Goal: Task Accomplishment & Management: Manage account settings

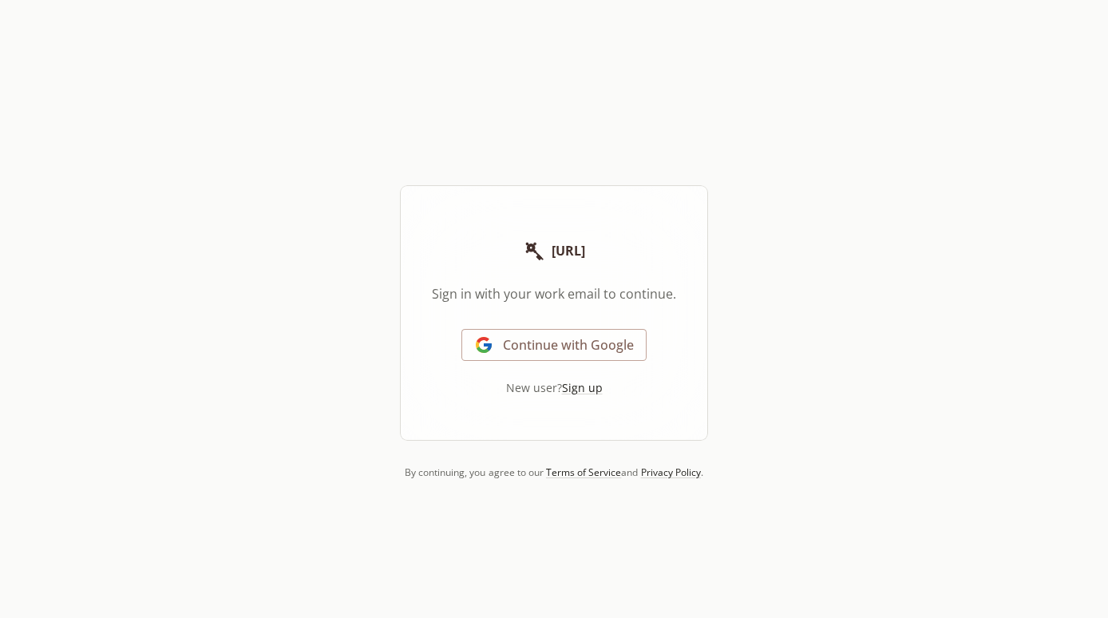
click at [496, 358] on link "Continue with Google" at bounding box center [553, 345] width 185 height 32
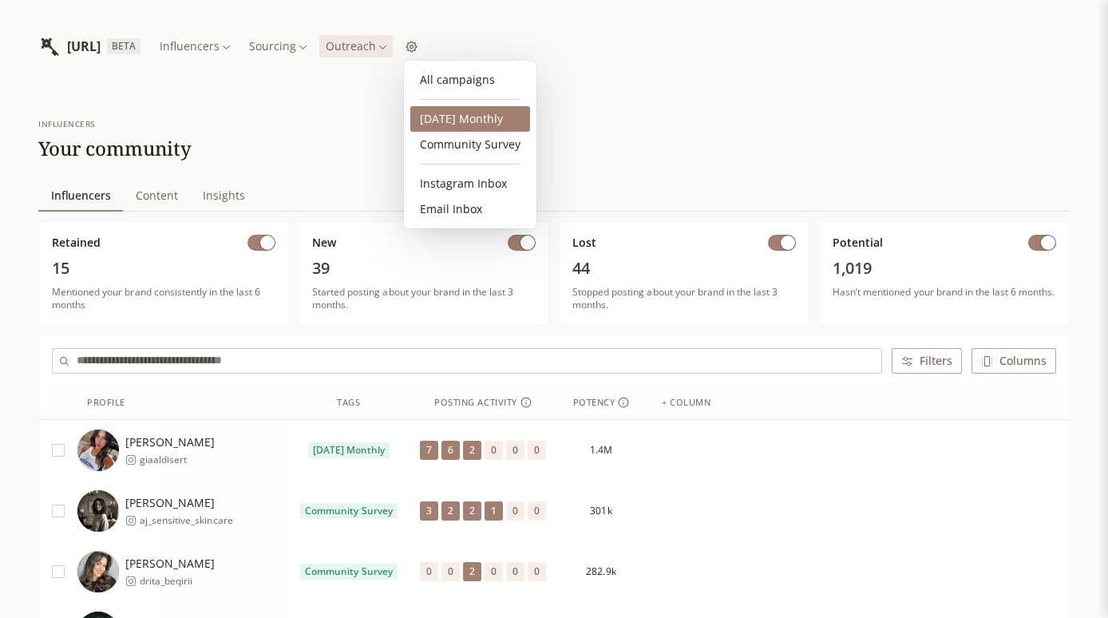
click at [441, 122] on link "[DATE] Monthly" at bounding box center [470, 119] width 120 height 26
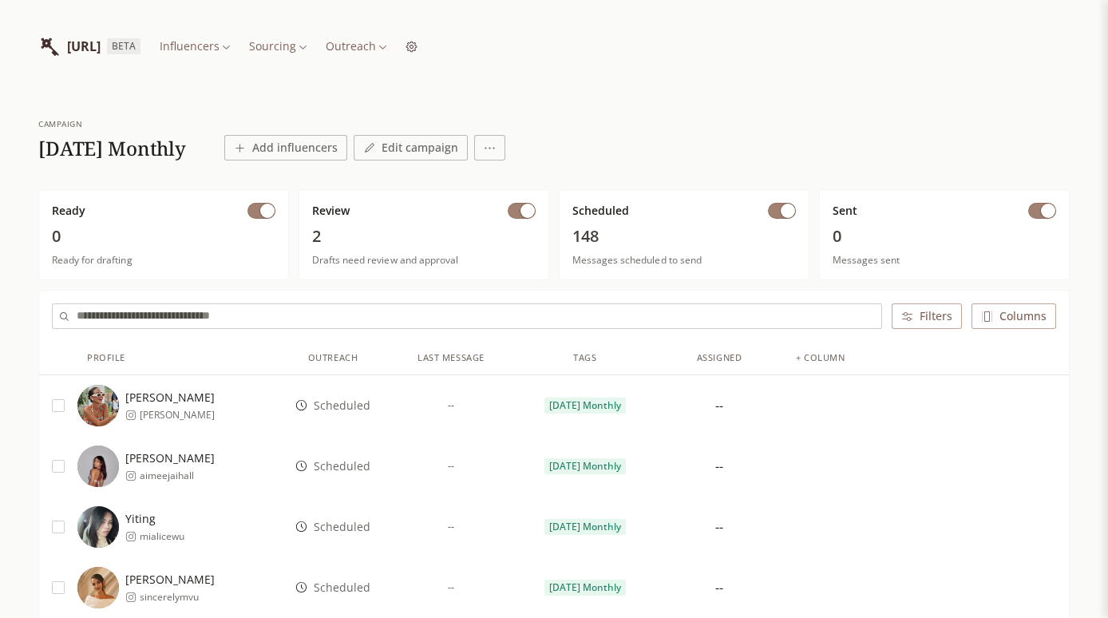
click at [329, 231] on span "2" at bounding box center [423, 236] width 223 height 22
click at [372, 265] on span "Drafts need review and approval" at bounding box center [423, 260] width 223 height 13
click at [266, 214] on span "button" at bounding box center [267, 211] width 14 height 14
click at [789, 210] on span "button" at bounding box center [788, 211] width 14 height 14
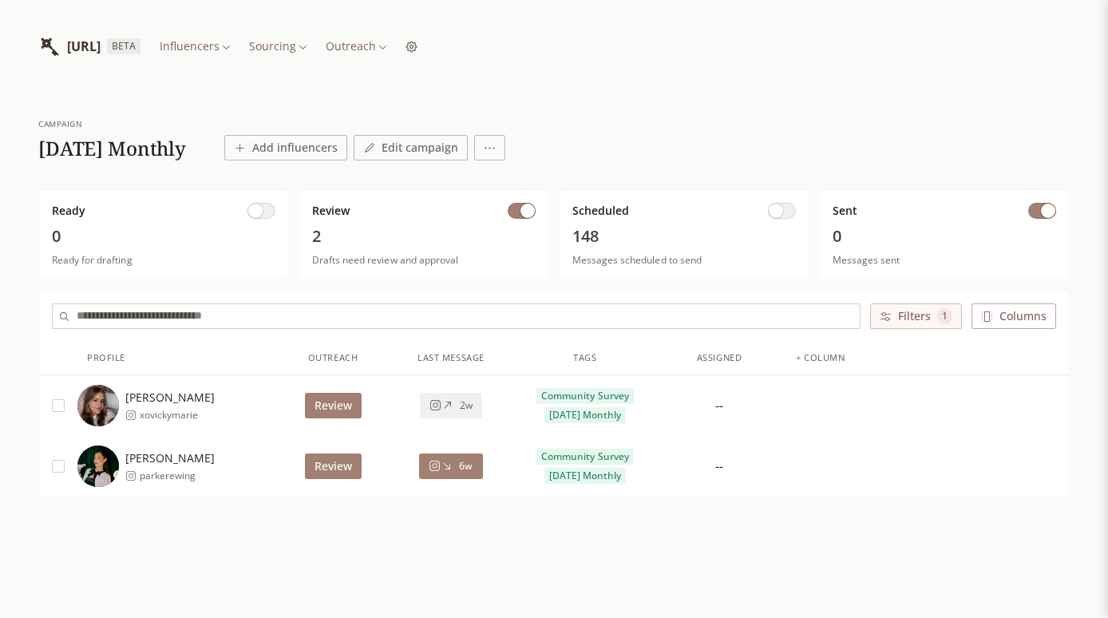
click at [1039, 213] on button "button" at bounding box center [1042, 211] width 28 height 16
click at [61, 404] on button "button" at bounding box center [58, 405] width 13 height 13
click at [61, 470] on button "button" at bounding box center [58, 466] width 13 height 13
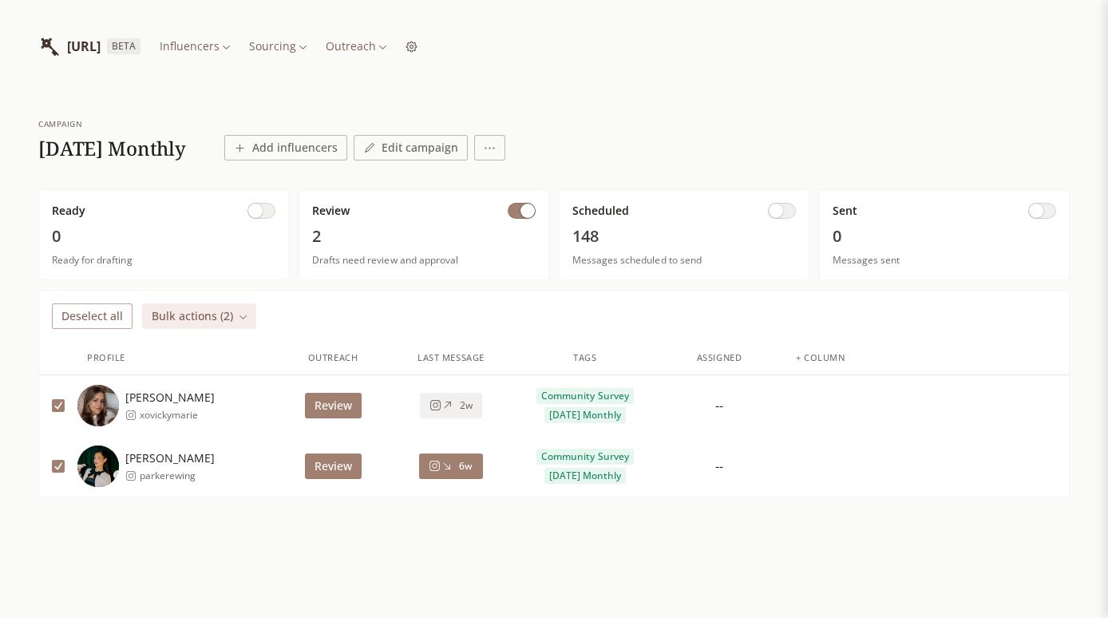
click at [110, 314] on button "Deselect all" at bounding box center [92, 316] width 81 height 26
click at [341, 404] on button "Review" at bounding box center [333, 406] width 57 height 26
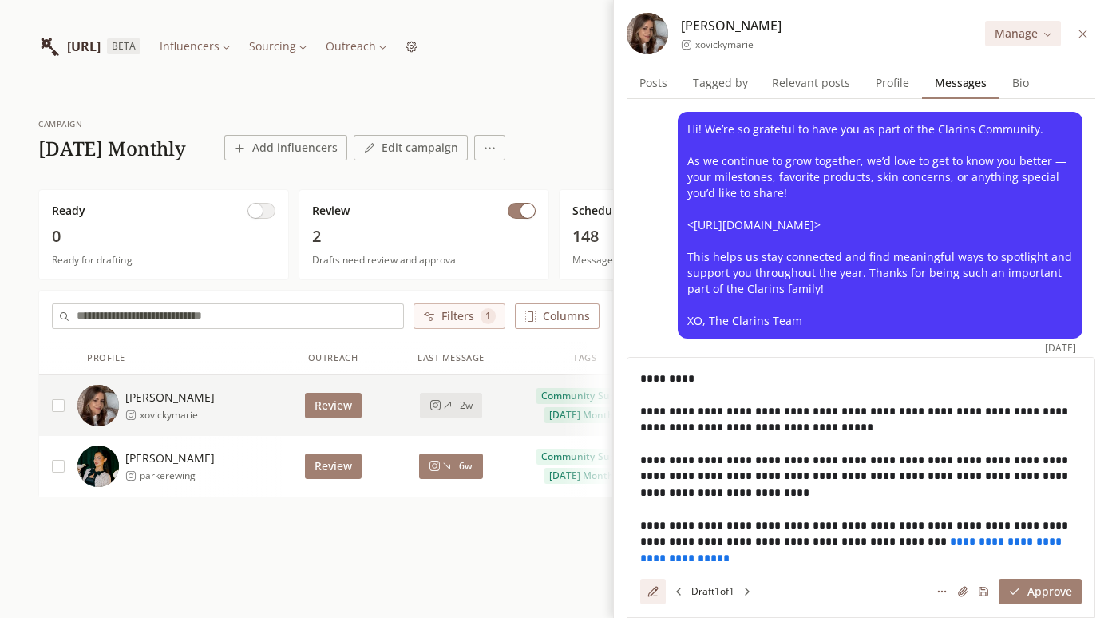
scroll to position [2, 0]
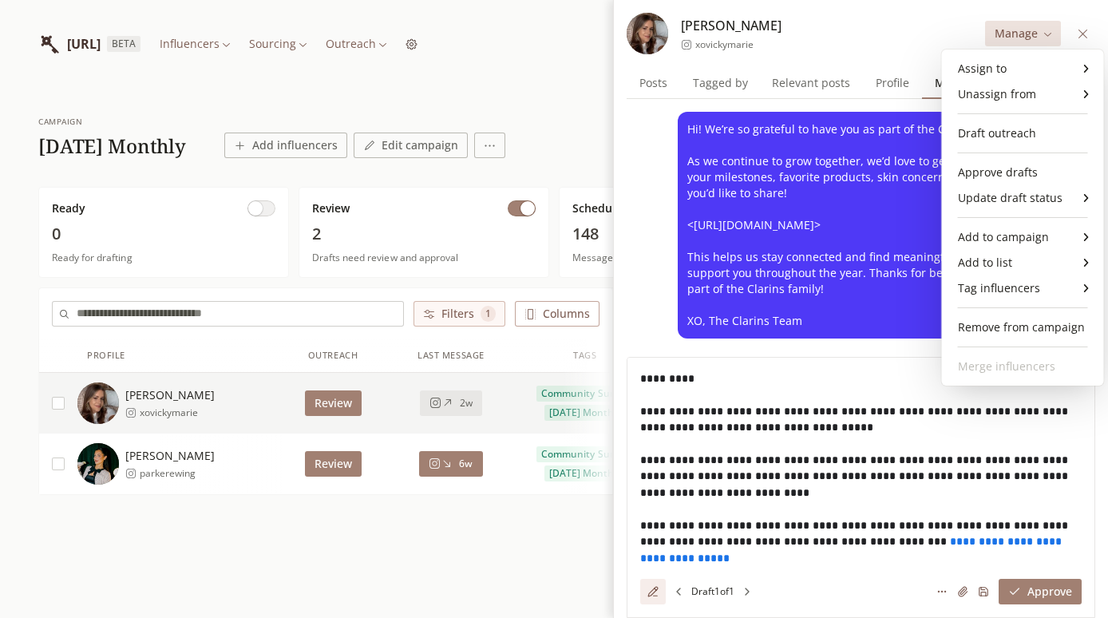
click at [1024, 34] on html "[URL] BETA Influencers Sourcing Outreach campaign [DATE] Monthly Add influencer…" at bounding box center [554, 308] width 1108 height 620
click at [1013, 326] on div "Remove from campaign" at bounding box center [1022, 327] width 149 height 26
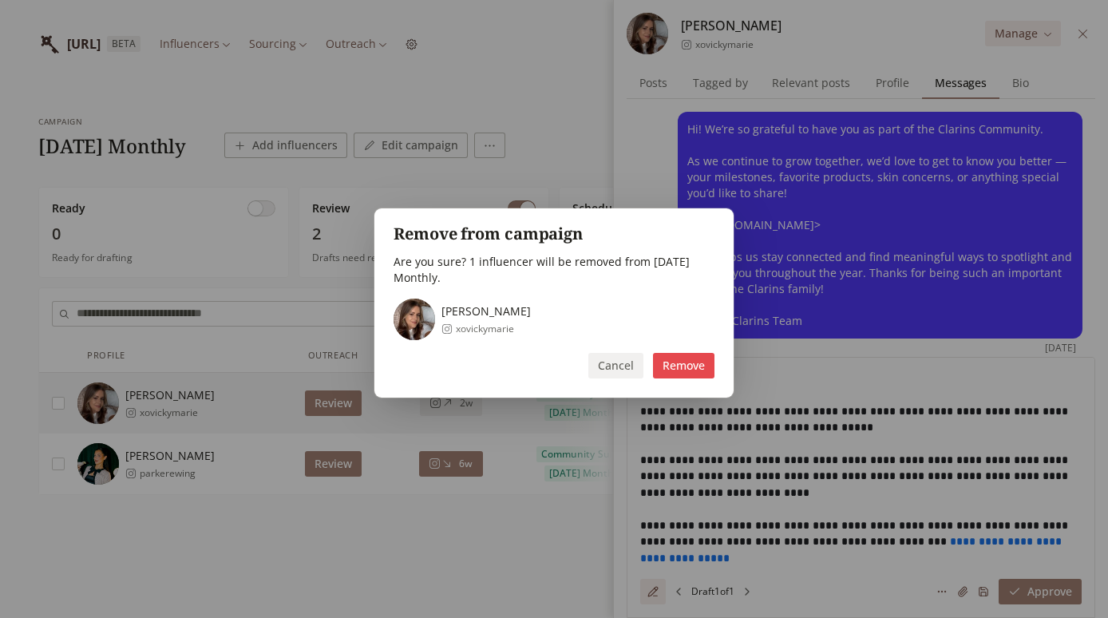
click at [682, 366] on button "Remove" at bounding box center [683, 366] width 61 height 26
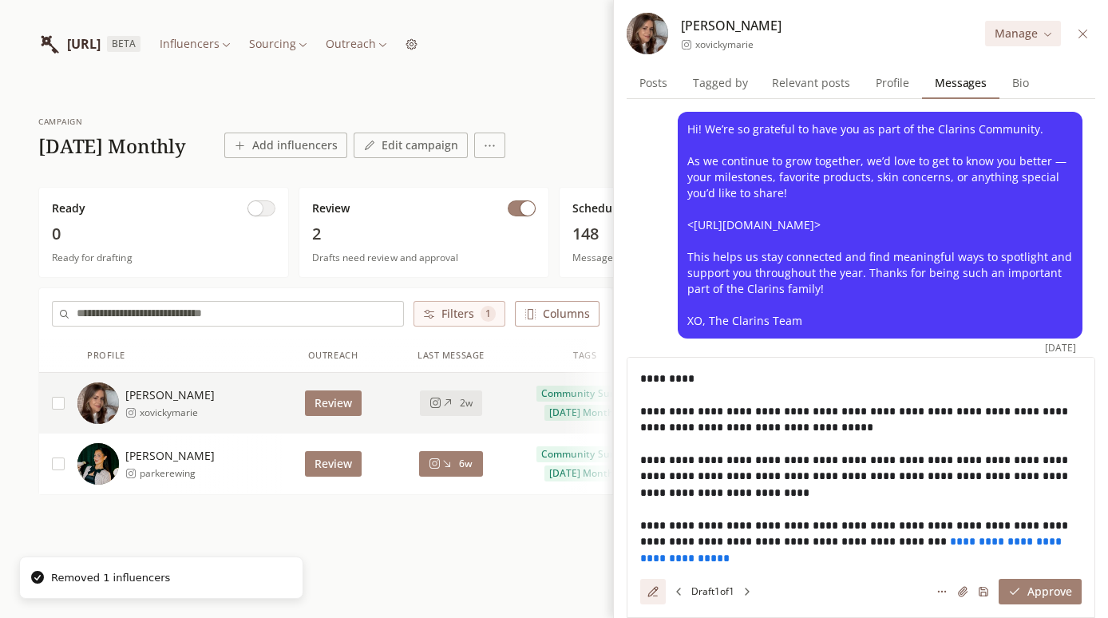
scroll to position [0, 0]
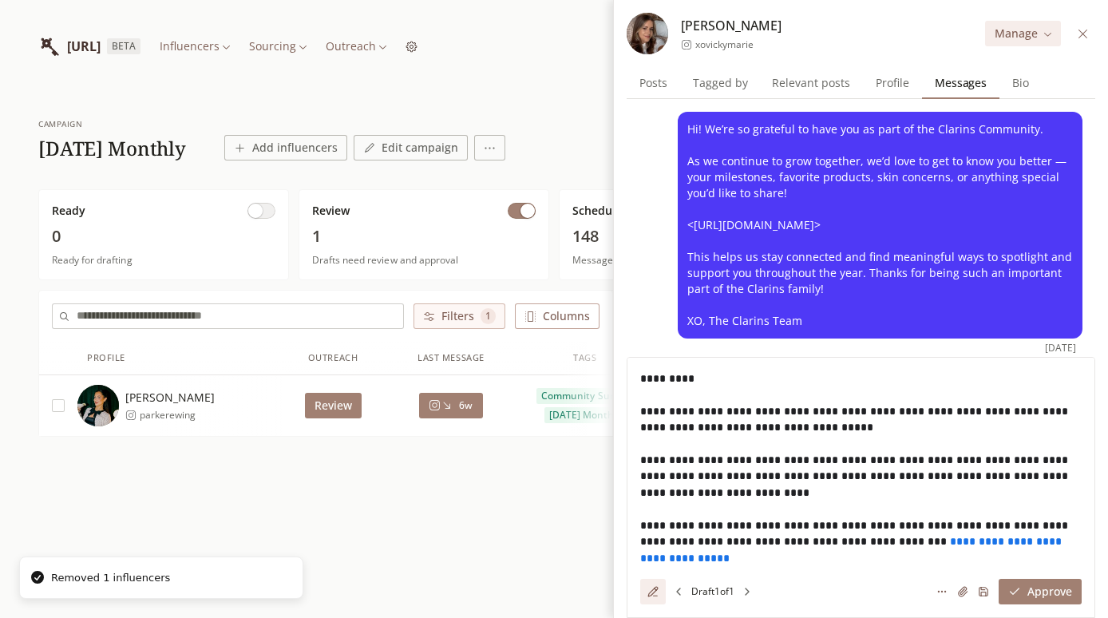
click at [247, 406] on div "[PERSON_NAME] parkerewing" at bounding box center [179, 406] width 204 height 42
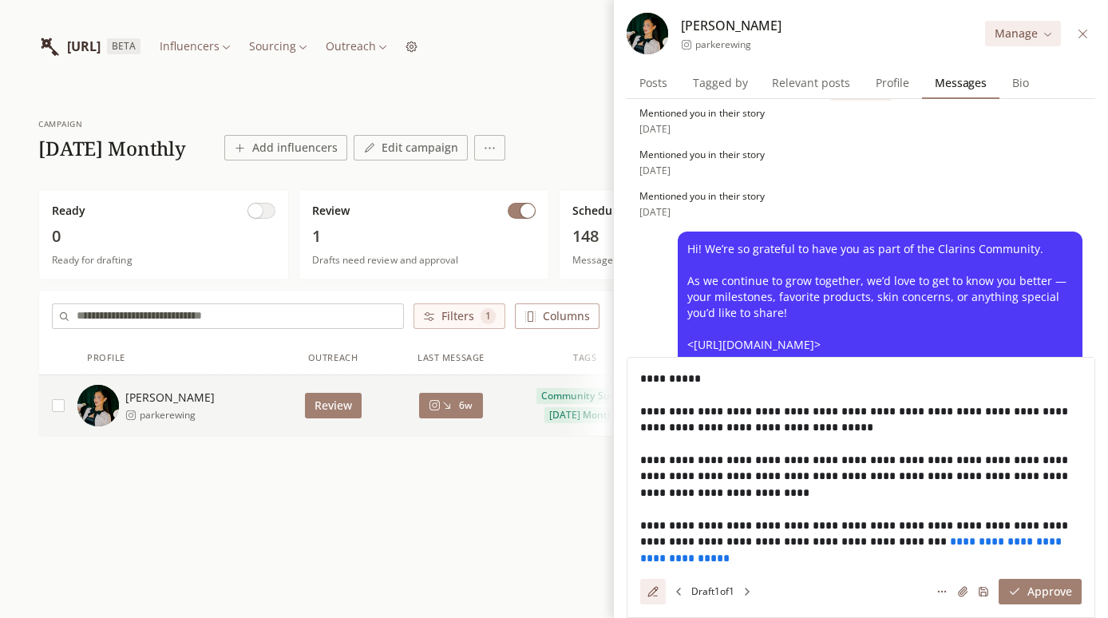
scroll to position [28, 0]
click at [943, 593] on html "**********" at bounding box center [554, 309] width 1108 height 618
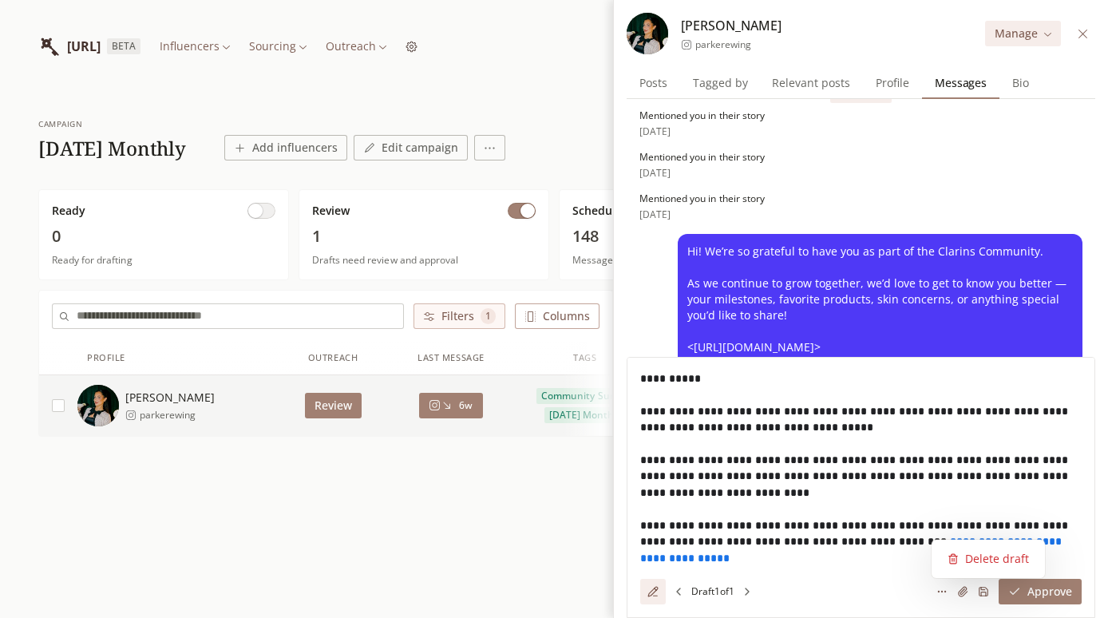
click at [1060, 99] on html "**********" at bounding box center [554, 309] width 1108 height 618
click at [946, 587] on html "**********" at bounding box center [554, 309] width 1108 height 618
click at [872, 538] on html "**********" at bounding box center [554, 309] width 1108 height 618
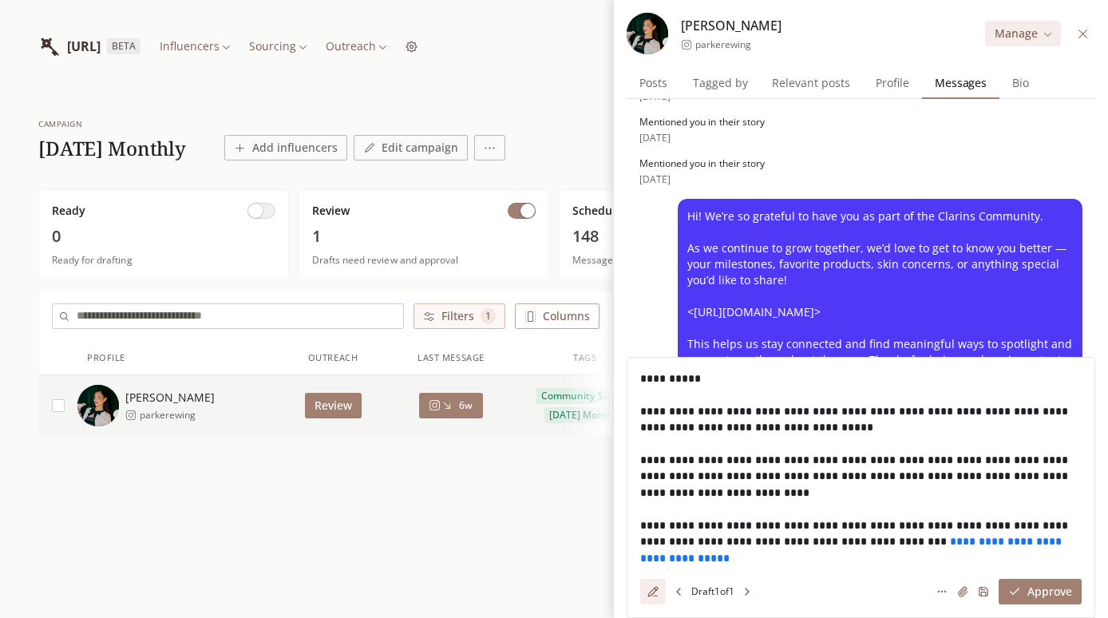
scroll to position [125, 0]
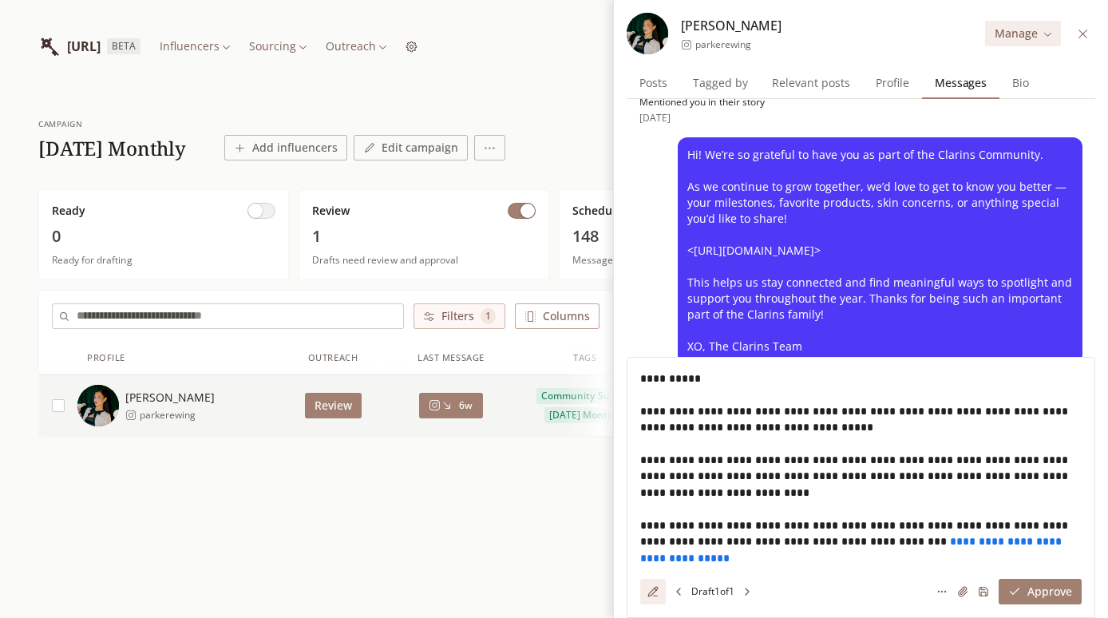
click at [1016, 39] on html "**********" at bounding box center [554, 309] width 1108 height 618
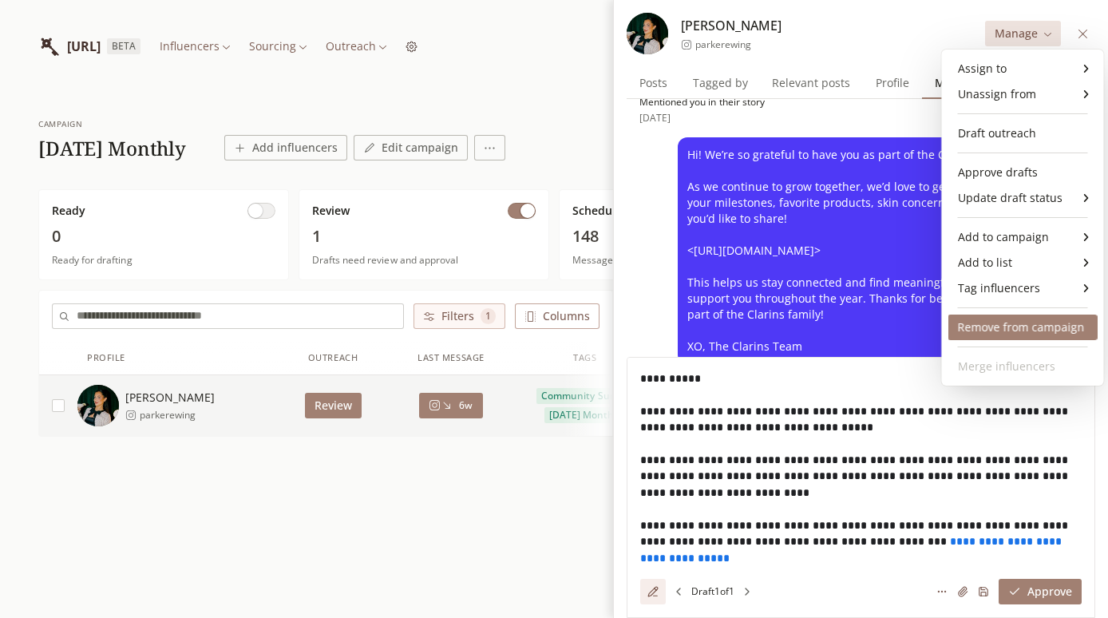
click at [975, 320] on div "Remove from campaign" at bounding box center [1022, 327] width 149 height 26
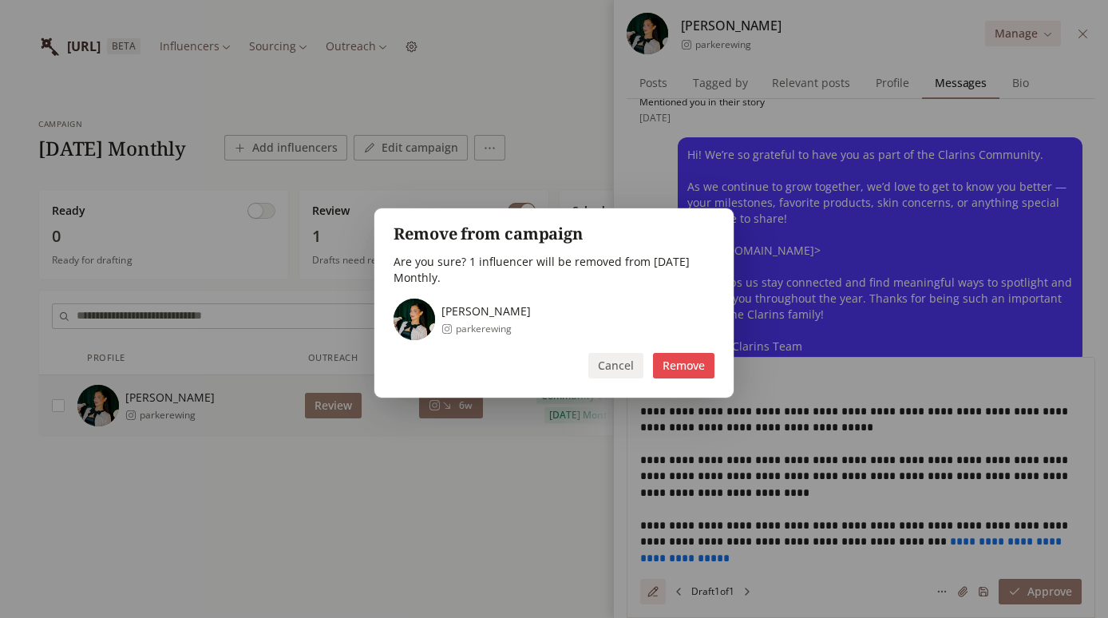
click at [668, 356] on button "Remove" at bounding box center [683, 366] width 61 height 26
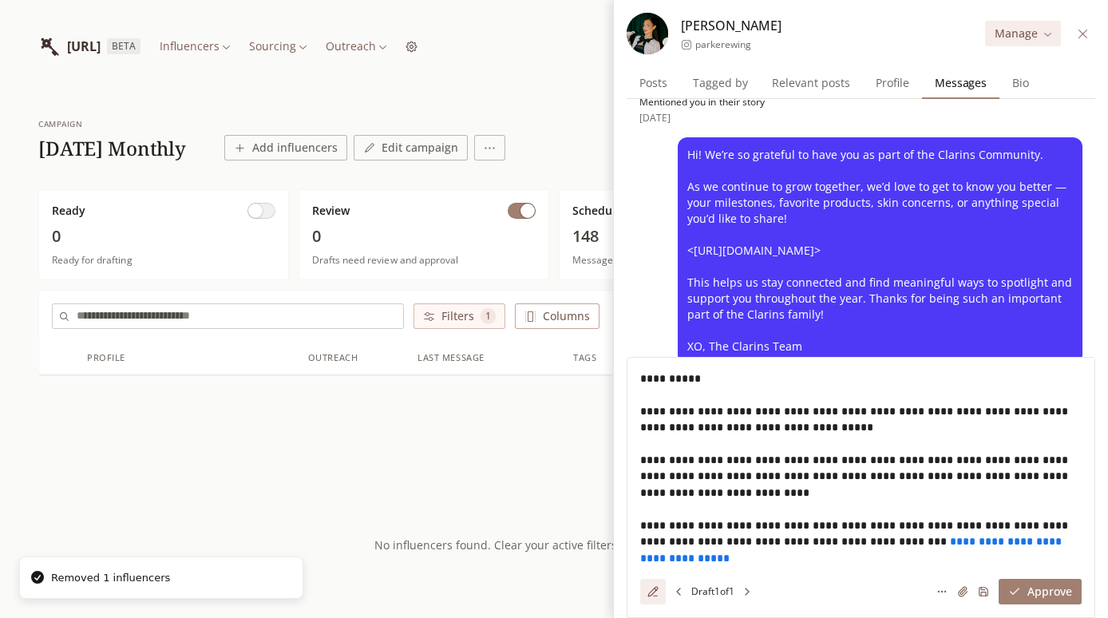
click at [473, 464] on div "campaign [DATE] Monthly Add influencers Edit campaign Ready 0 Ready for draftin…" at bounding box center [554, 342] width 1108 height 499
